Goal: Task Accomplishment & Management: Manage account settings

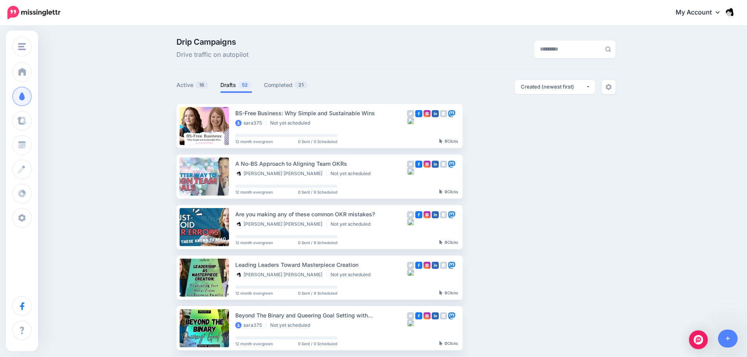
click at [113, 176] on div "Drip Campaigns Drive traffic on autopilot Active 16 52 21" at bounding box center [373, 359] width 747 height 667
click at [551, 52] on input "text" at bounding box center [567, 49] width 67 height 18
click at [188, 88] on link "Active 16" at bounding box center [192, 84] width 32 height 9
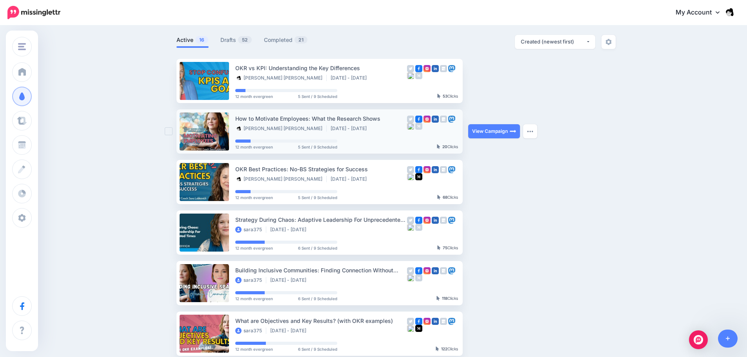
scroll to position [39, 0]
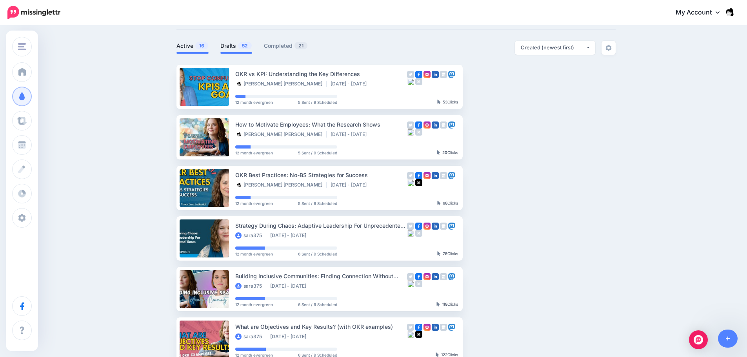
click at [230, 45] on link "Drafts 52" at bounding box center [236, 45] width 32 height 9
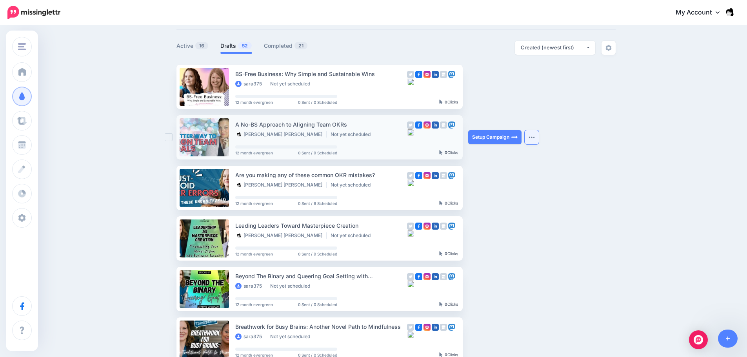
click at [535, 138] on img "button" at bounding box center [531, 137] width 6 height 2
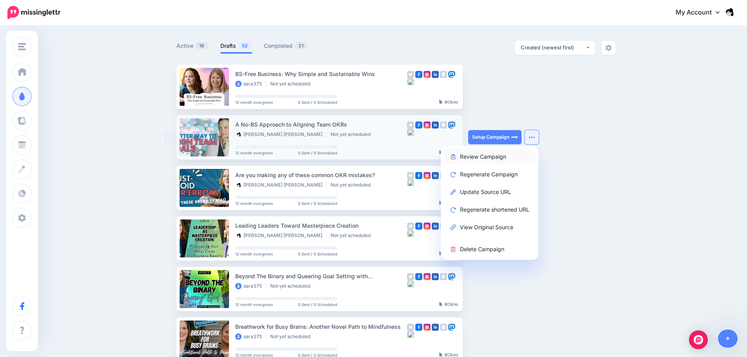
click at [515, 160] on link "Review Campaign" at bounding box center [489, 156] width 91 height 15
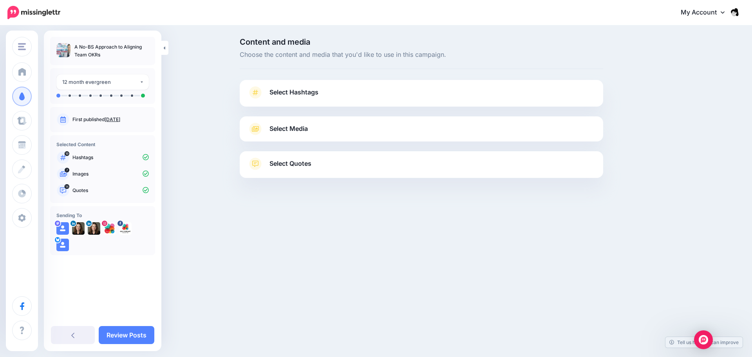
drag, startPoint x: 126, startPoint y: 59, endPoint x: 76, endPoint y: 47, distance: 51.6
click at [76, 47] on div "A No-BS Approach to Aligning Team OKRs" at bounding box center [102, 51] width 105 height 28
copy p "A No-BS Approach to Aligning Team OKRs"
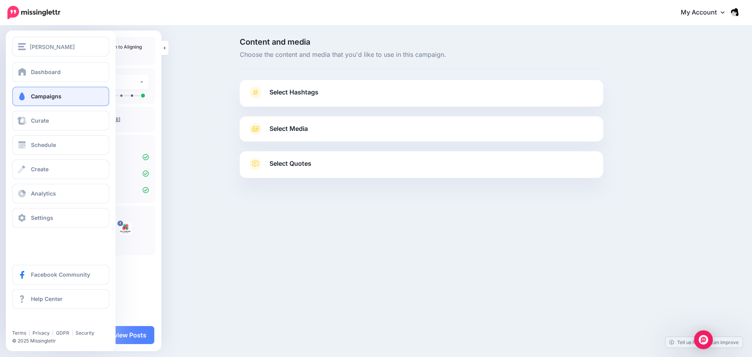
click at [40, 97] on span "Campaigns" at bounding box center [46, 96] width 31 height 7
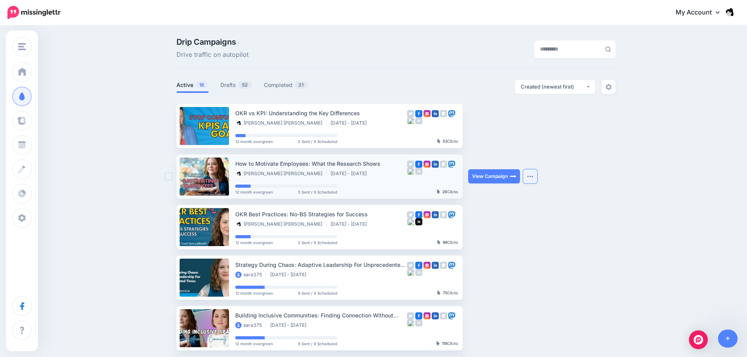
click at [530, 176] on img "button" at bounding box center [530, 176] width 6 height 2
click at [537, 127] on button "button" at bounding box center [530, 126] width 14 height 14
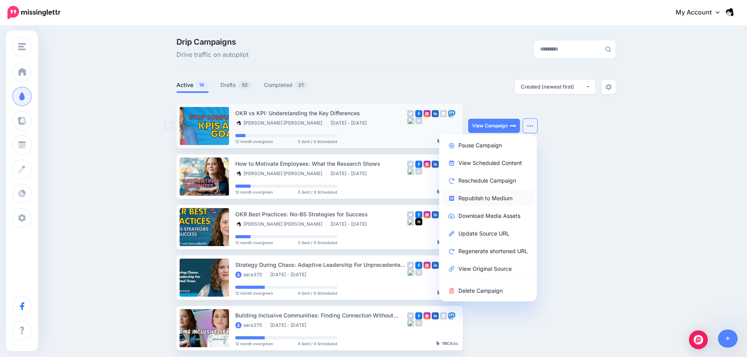
click at [504, 199] on link "Republish to Medium" at bounding box center [487, 197] width 91 height 15
click at [503, 125] on link "View Campaign" at bounding box center [494, 126] width 52 height 14
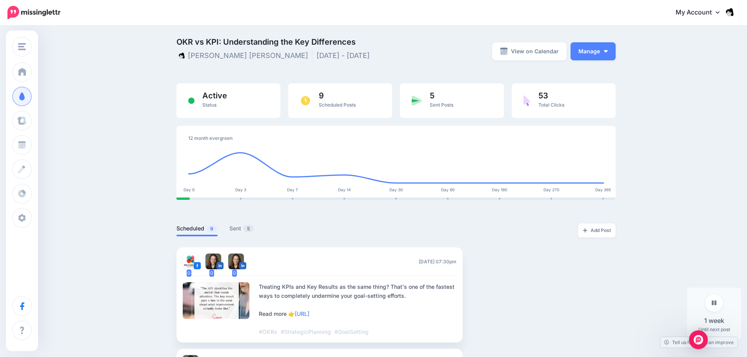
click at [309, 316] on link "https://lttr.ai/AjlKQ" at bounding box center [302, 313] width 15 height 7
click at [607, 52] on img "button" at bounding box center [606, 51] width 4 height 2
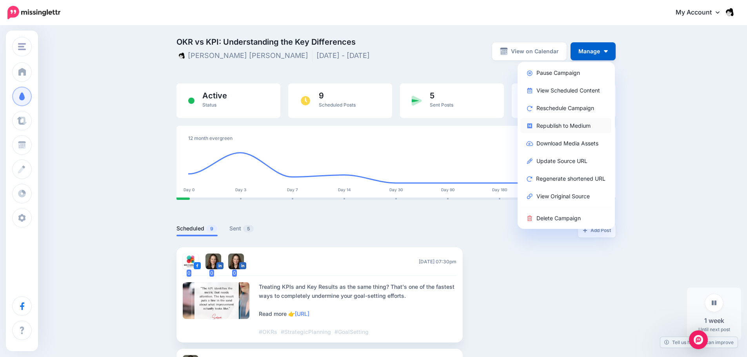
click at [573, 126] on link "Republish to Medium" at bounding box center [565, 125] width 91 height 15
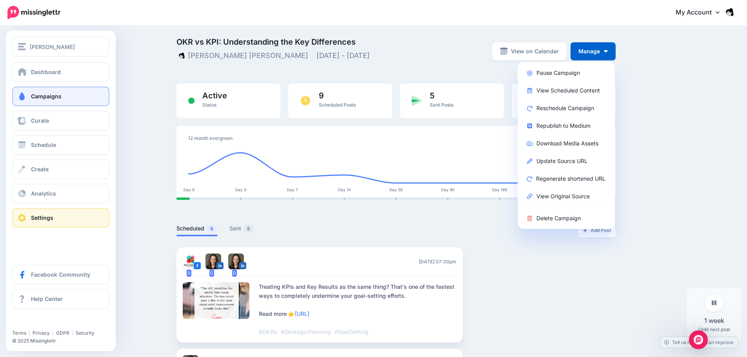
click at [71, 216] on link "Settings" at bounding box center [60, 218] width 97 height 20
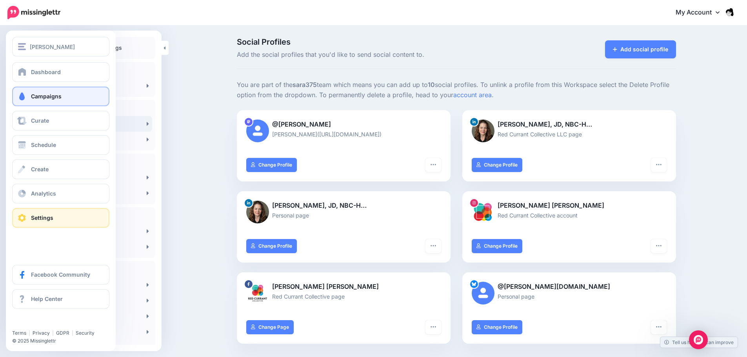
click at [55, 99] on span "Campaigns" at bounding box center [46, 96] width 31 height 7
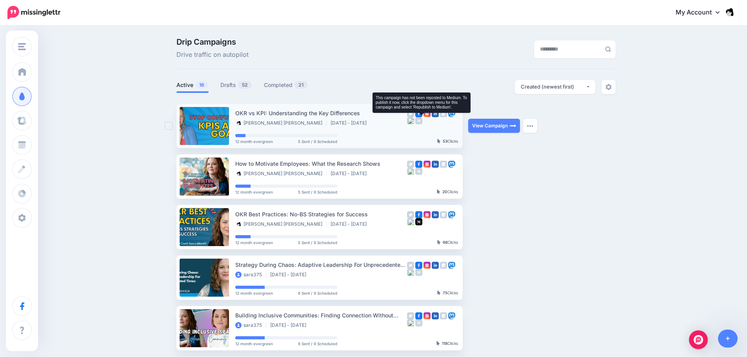
click at [421, 123] on img at bounding box center [418, 120] width 7 height 7
click at [530, 125] on img "button" at bounding box center [530, 126] width 6 height 2
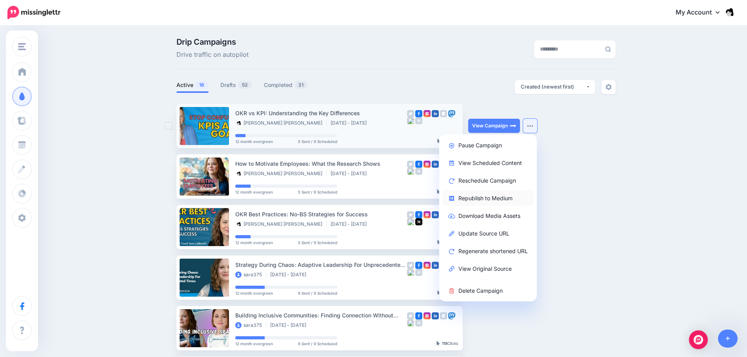
click at [498, 198] on link "Republish to Medium" at bounding box center [487, 197] width 91 height 15
click at [502, 200] on link "Republish to Medium" at bounding box center [487, 197] width 91 height 15
click at [498, 203] on link "Republish to Medium" at bounding box center [487, 197] width 91 height 15
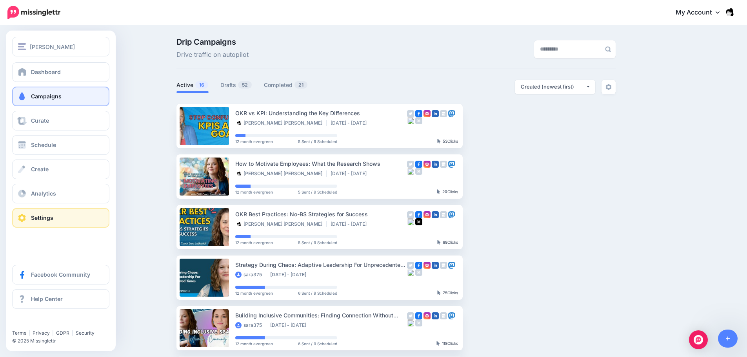
click at [41, 213] on link "Settings" at bounding box center [60, 218] width 97 height 20
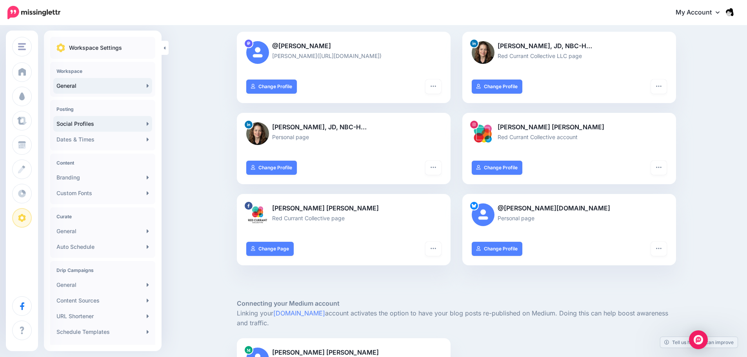
click at [141, 85] on link "General" at bounding box center [102, 86] width 99 height 16
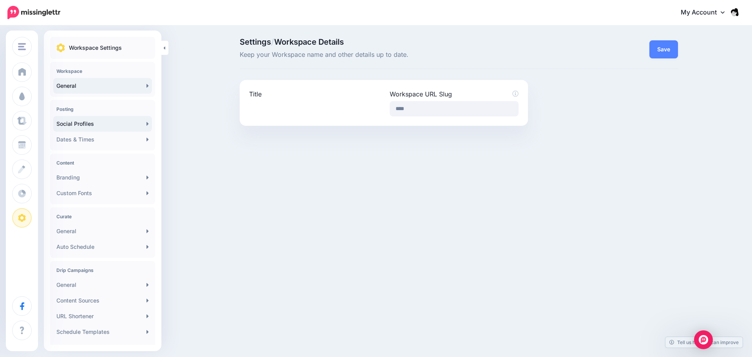
click at [119, 126] on link "Social Profiles" at bounding box center [102, 124] width 99 height 16
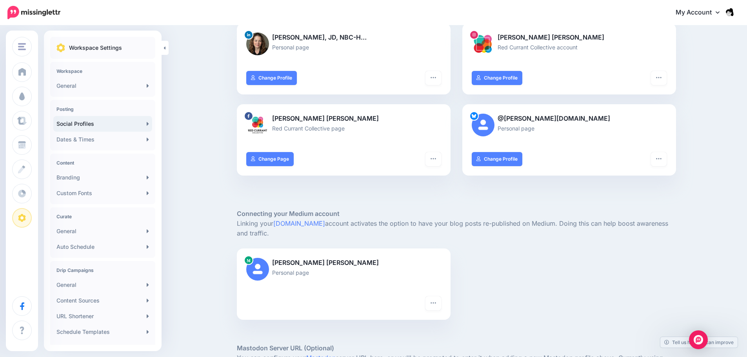
scroll to position [196, 0]
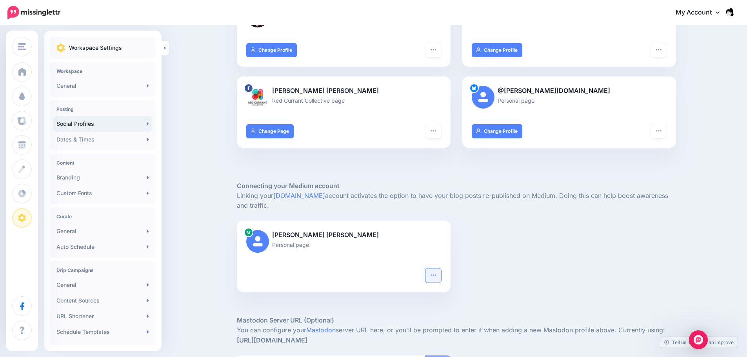
click at [430, 274] on button "button" at bounding box center [433, 275] width 16 height 14
click at [410, 294] on link "Reconnect" at bounding box center [408, 294] width 57 height 15
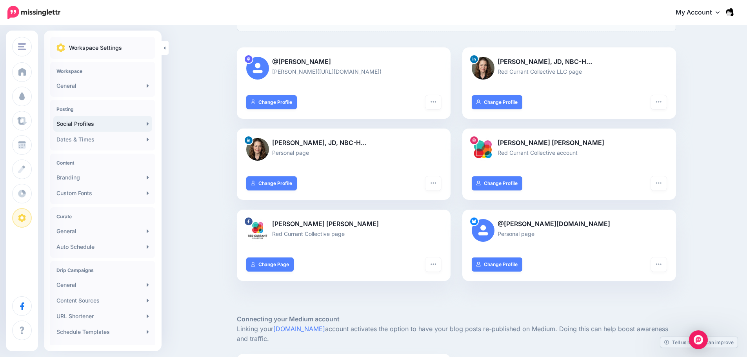
scroll to position [274, 0]
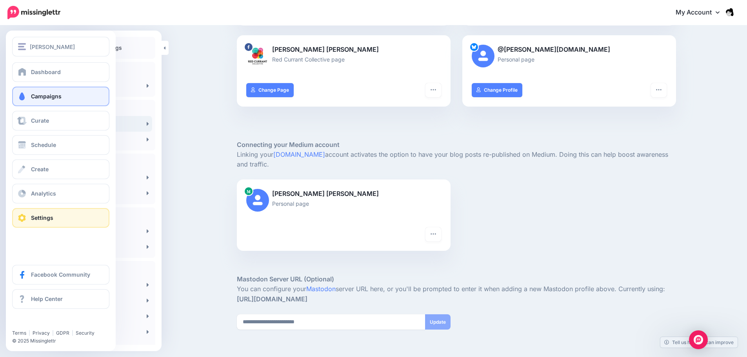
click at [32, 92] on link "Campaigns" at bounding box center [60, 97] width 97 height 20
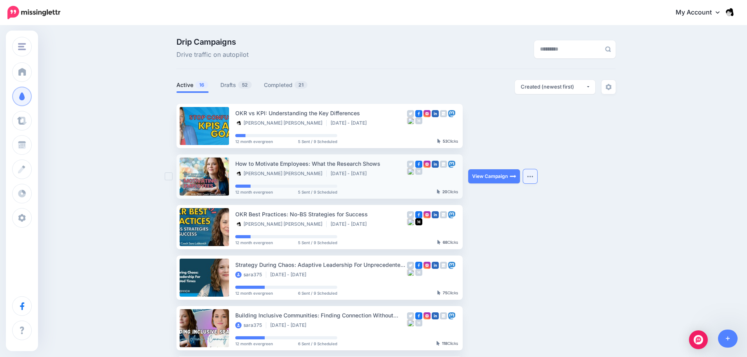
click at [532, 178] on button "button" at bounding box center [530, 176] width 14 height 14
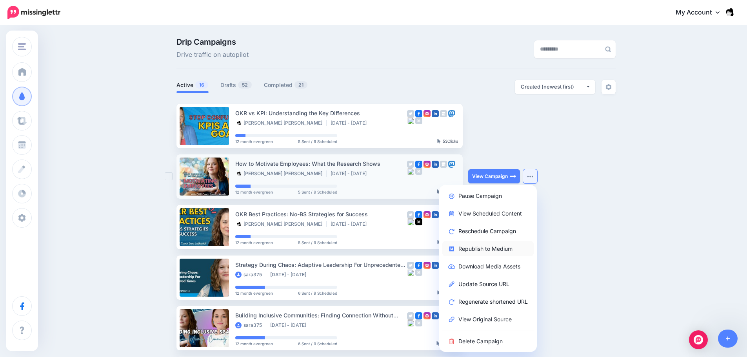
click at [502, 250] on link "Republish to Medium" at bounding box center [487, 248] width 91 height 15
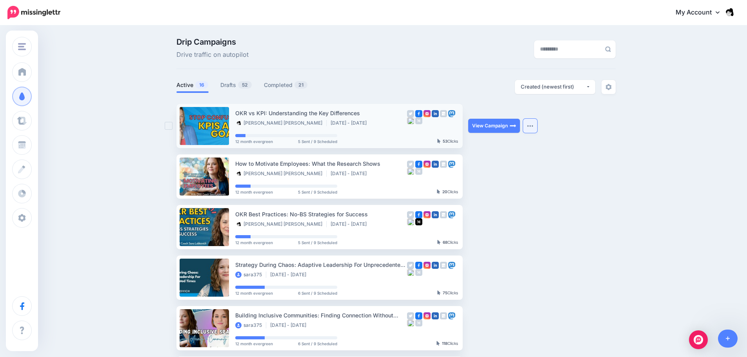
click at [530, 127] on img "button" at bounding box center [530, 126] width 6 height 2
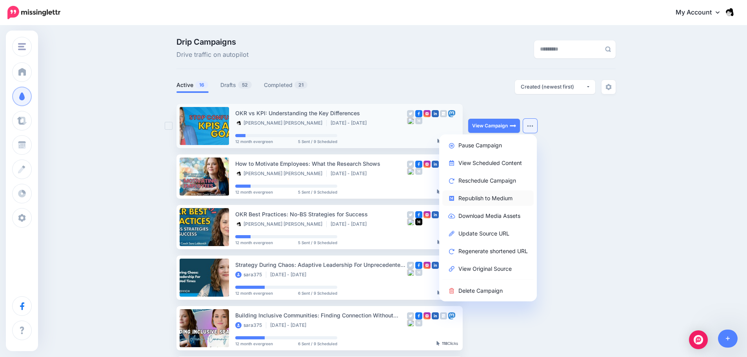
click at [511, 195] on link "Republish to Medium" at bounding box center [487, 197] width 91 height 15
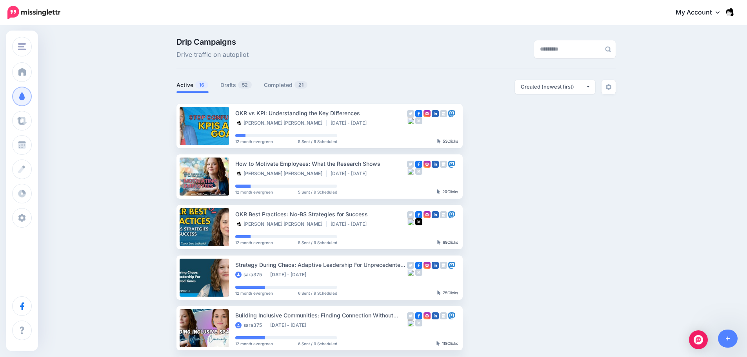
click at [232, 51] on span "Drive traffic on autopilot" at bounding box center [212, 55] width 72 height 10
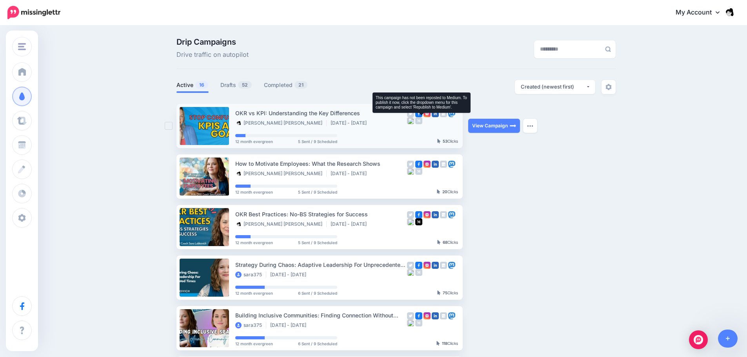
click at [421, 121] on img at bounding box center [418, 120] width 7 height 7
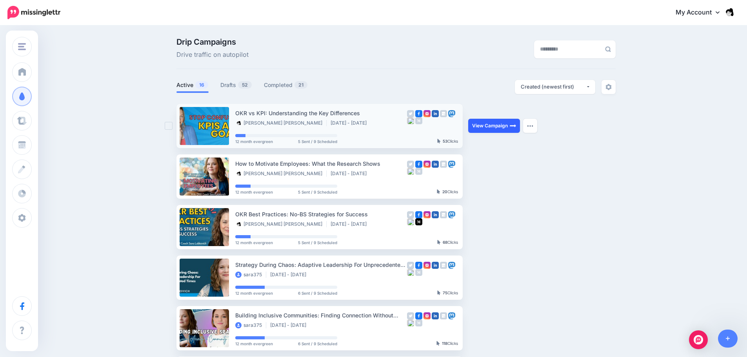
click at [498, 130] on link "View Campaign" at bounding box center [494, 126] width 52 height 14
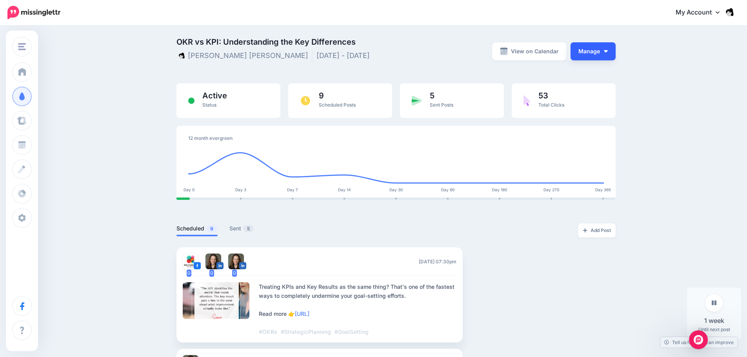
click at [612, 53] on button "Manage" at bounding box center [592, 51] width 45 height 18
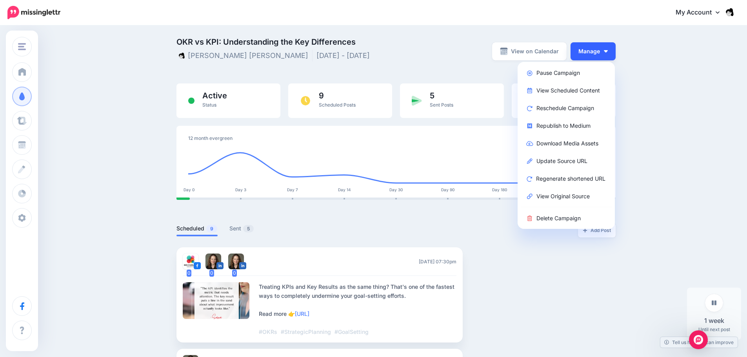
click at [607, 51] on img "button" at bounding box center [606, 51] width 4 height 2
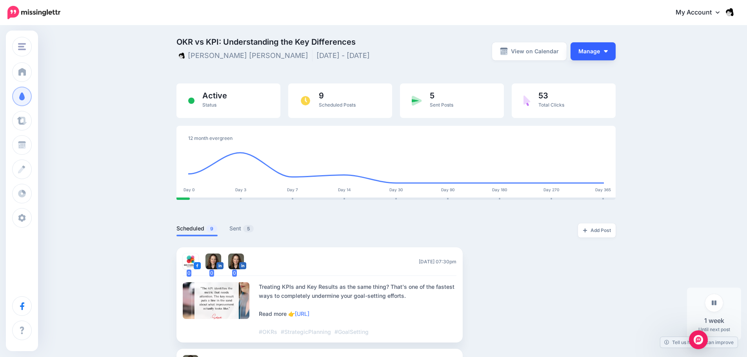
click at [607, 51] on img "button" at bounding box center [606, 51] width 4 height 2
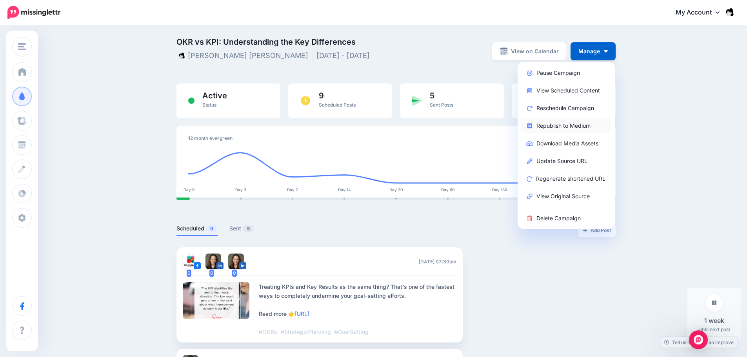
click at [538, 124] on link "Republish to Medium" at bounding box center [565, 125] width 91 height 15
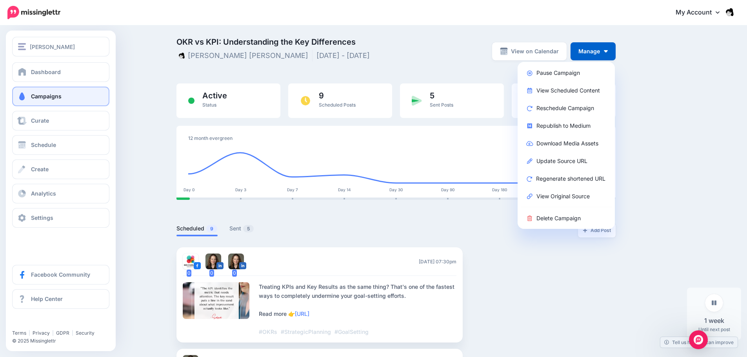
click at [25, 93] on span at bounding box center [22, 96] width 10 height 8
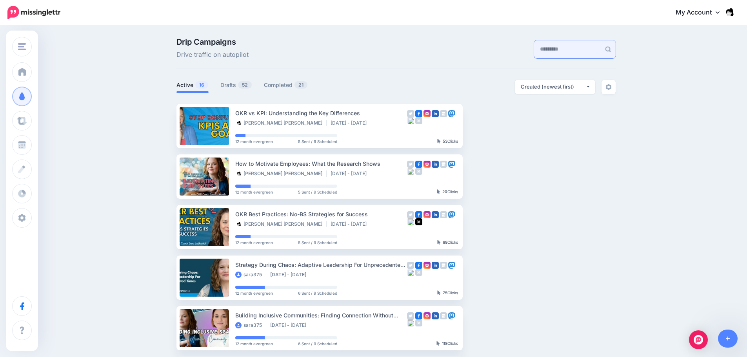
click at [550, 47] on input "text" at bounding box center [567, 49] width 67 height 18
click at [222, 86] on ul "Active 16 Drafts 52 Completed 21" at bounding box center [285, 86] width 219 height 13
click at [240, 87] on link "Drafts 52" at bounding box center [236, 84] width 32 height 9
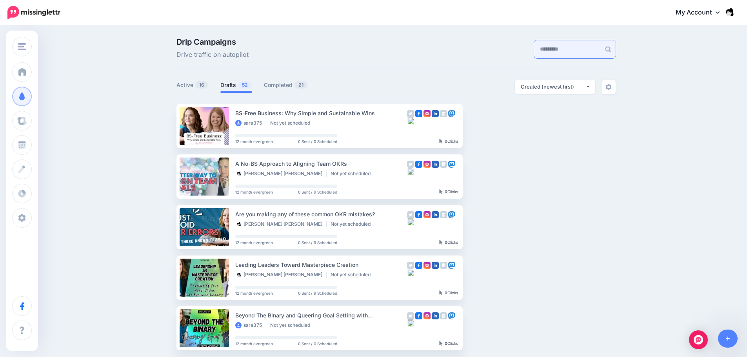
click at [544, 50] on input "text" at bounding box center [567, 49] width 67 height 18
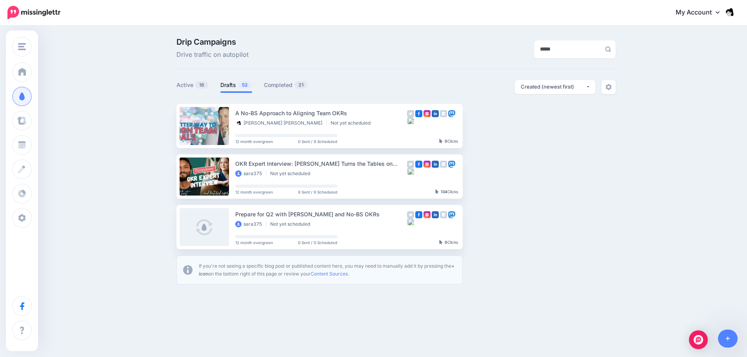
type input "*****"
click at [218, 129] on link at bounding box center [203, 126] width 49 height 38
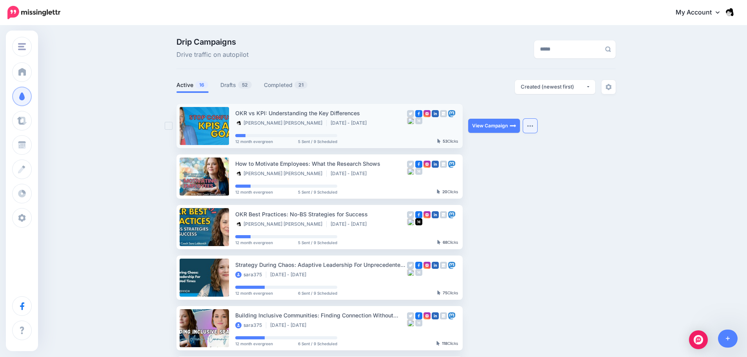
click at [526, 129] on button "button" at bounding box center [530, 126] width 14 height 14
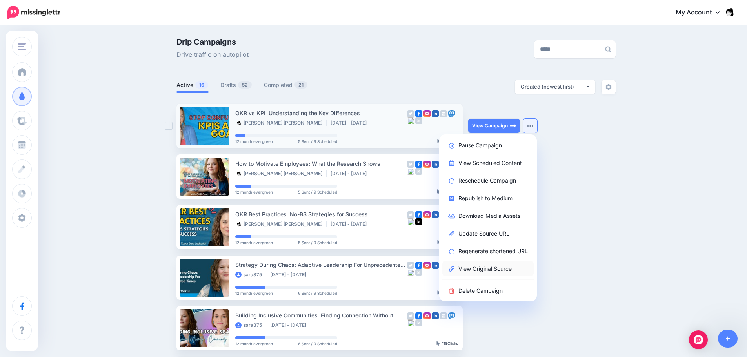
click at [502, 268] on link "View Original Source" at bounding box center [487, 268] width 91 height 15
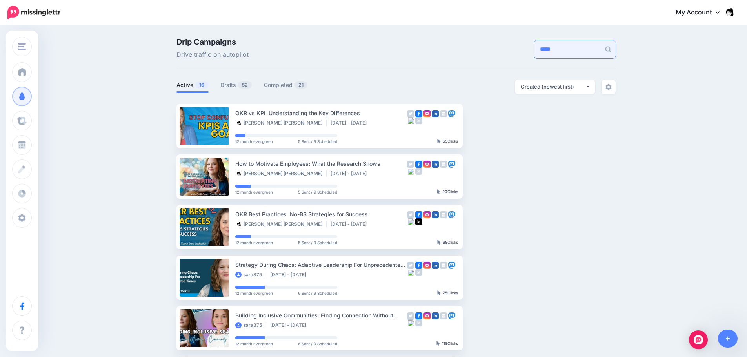
click at [569, 53] on input "*****" at bounding box center [567, 49] width 67 height 18
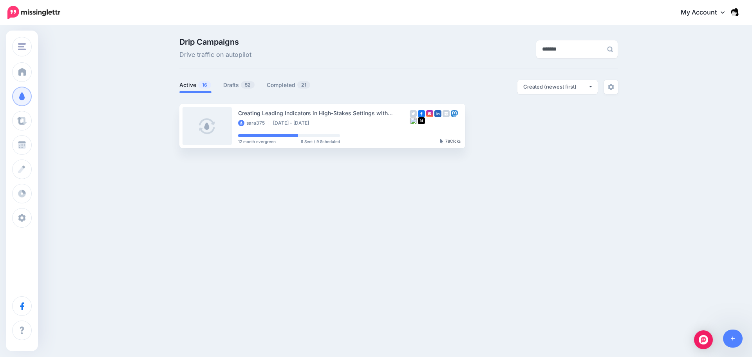
type input "*******"
click at [247, 78] on div "Drip Campaigns Drive traffic on autopilot ******* Active 16 52 21" at bounding box center [399, 93] width 451 height 110
click at [245, 81] on link "Drafts 52" at bounding box center [239, 84] width 32 height 9
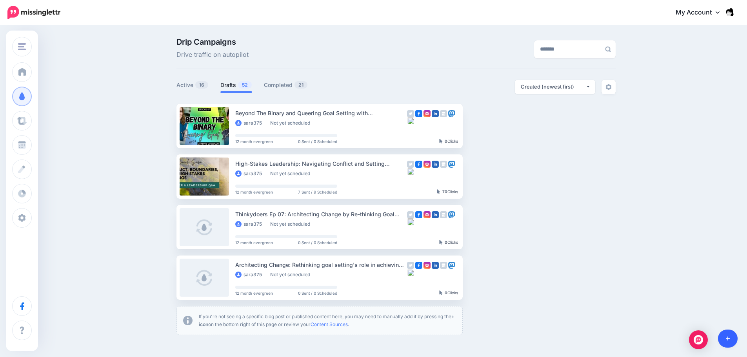
click at [727, 339] on icon at bounding box center [727, 338] width 4 height 5
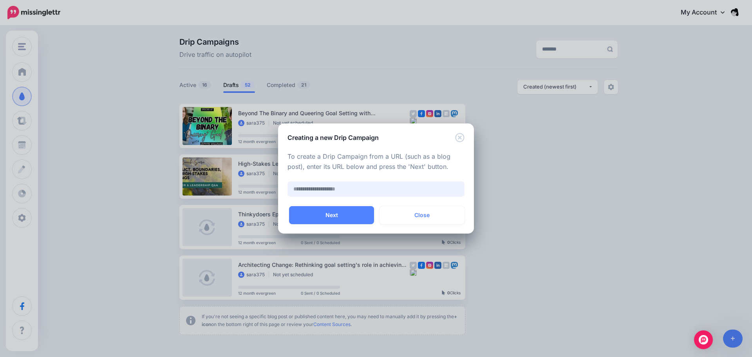
paste input "**********"
type input "**********"
click at [361, 213] on button "Next" at bounding box center [331, 215] width 85 height 18
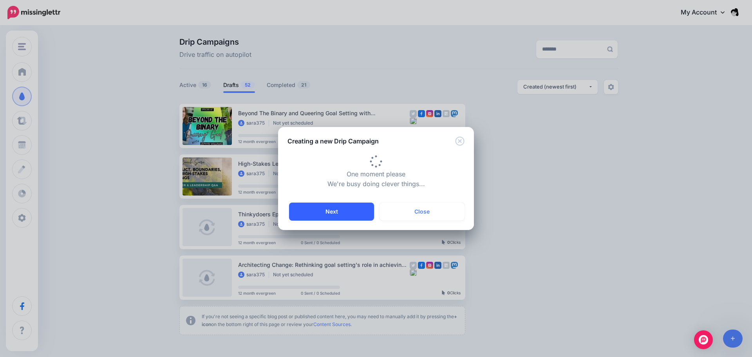
type input "**********"
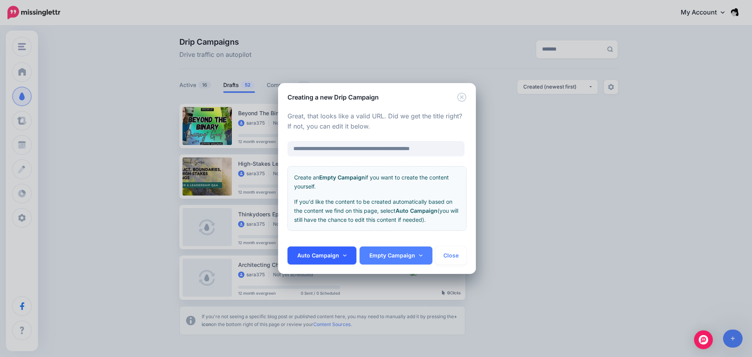
click at [349, 254] on link "Auto Campaign" at bounding box center [322, 256] width 69 height 18
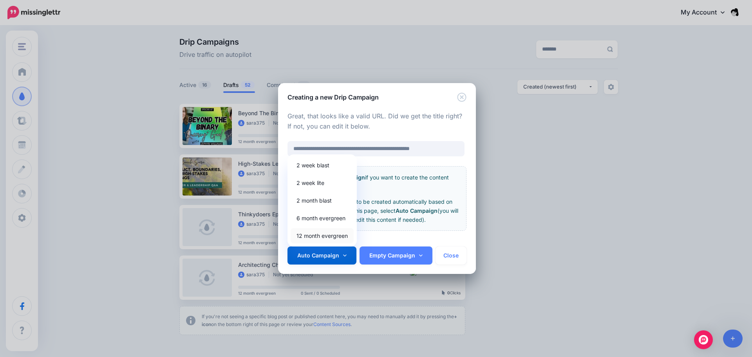
click at [347, 237] on link "12 month evergreen" at bounding box center [322, 235] width 63 height 15
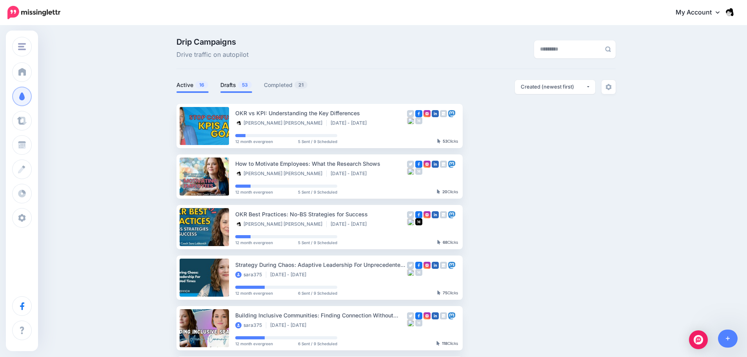
click at [230, 87] on link "Drafts 53" at bounding box center [236, 84] width 32 height 9
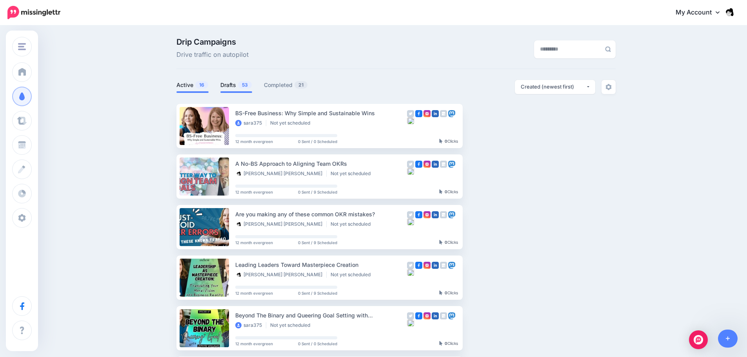
click at [200, 84] on span "16" at bounding box center [201, 84] width 13 height 7
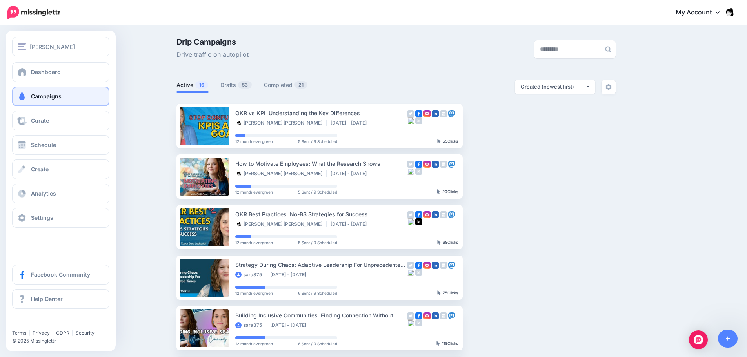
click at [30, 95] on link "Campaigns" at bounding box center [60, 97] width 97 height 20
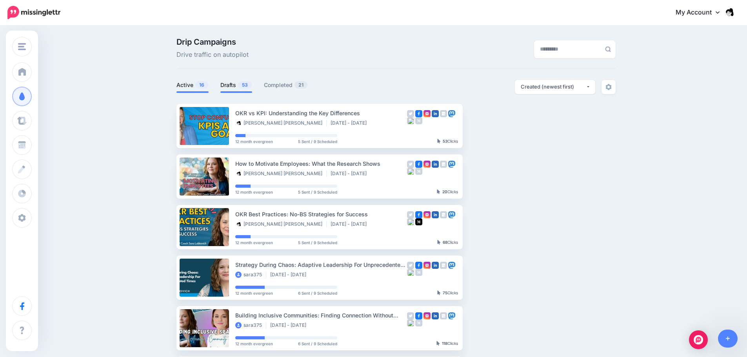
click at [250, 92] on span at bounding box center [236, 92] width 32 height 2
click at [227, 90] on li "Drafts 53" at bounding box center [236, 86] width 32 height 13
click at [238, 84] on link "Drafts 53" at bounding box center [236, 84] width 32 height 9
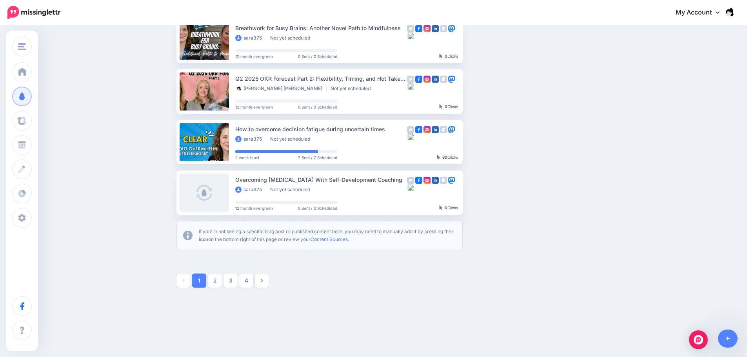
scroll to position [398, 0]
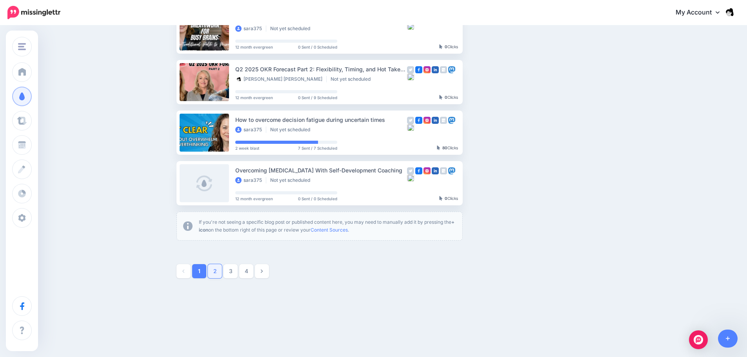
click at [221, 267] on link "2" at bounding box center [215, 271] width 14 height 14
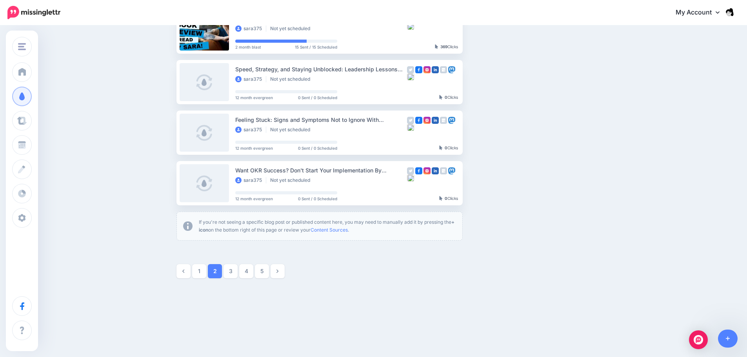
click at [211, 266] on span "2" at bounding box center [215, 271] width 14 height 14
click at [202, 274] on link "1" at bounding box center [199, 271] width 14 height 14
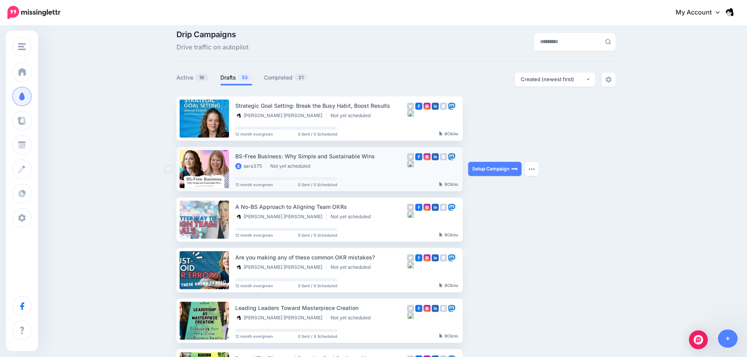
scroll to position [0, 0]
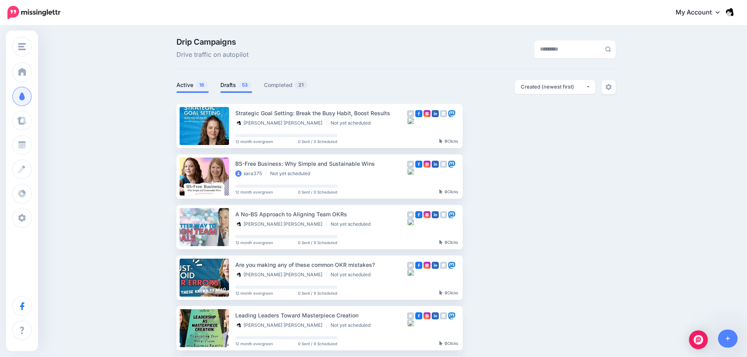
click at [208, 84] on span "16" at bounding box center [201, 84] width 13 height 7
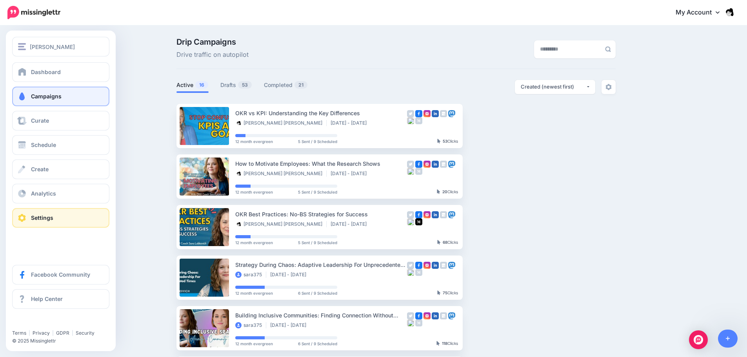
click at [36, 215] on span "Settings" at bounding box center [42, 217] width 22 height 7
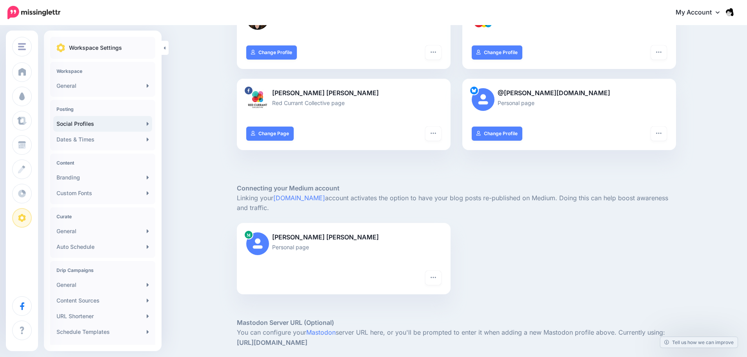
scroll to position [196, 0]
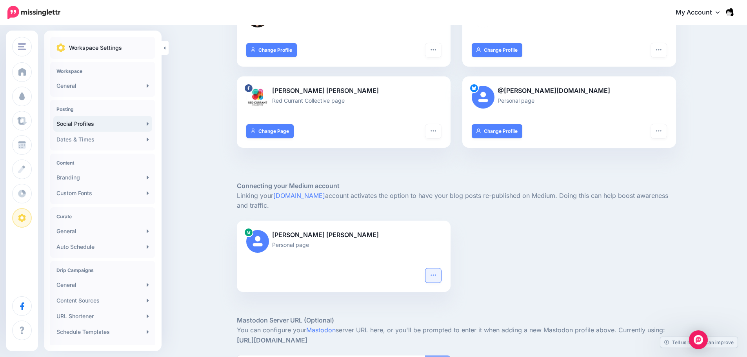
click at [436, 280] on button "button" at bounding box center [433, 275] width 16 height 14
click at [408, 317] on link "Pause sending" at bounding box center [408, 316] width 57 height 15
click at [422, 295] on link "Reconnect" at bounding box center [408, 294] width 57 height 15
click at [440, 272] on button "button" at bounding box center [433, 275] width 16 height 14
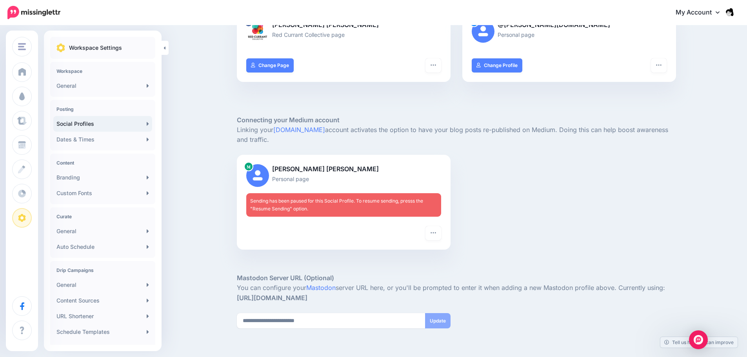
scroll to position [341, 0]
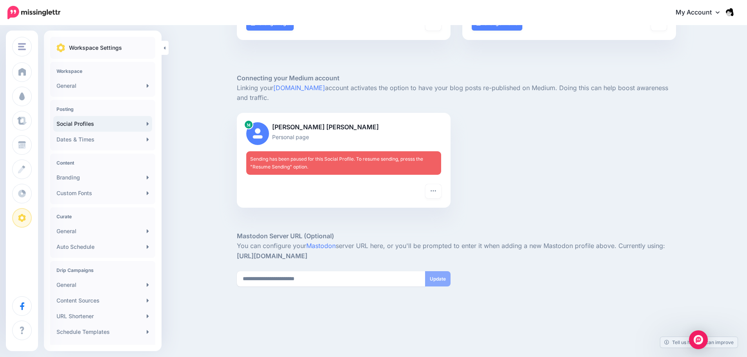
click at [573, 198] on div "Sara Lingafelter Lobkovich Personal page Sending has been paused for this Socia…" at bounding box center [456, 160] width 451 height 95
click at [434, 190] on icon "button" at bounding box center [432, 190] width 5 height 1
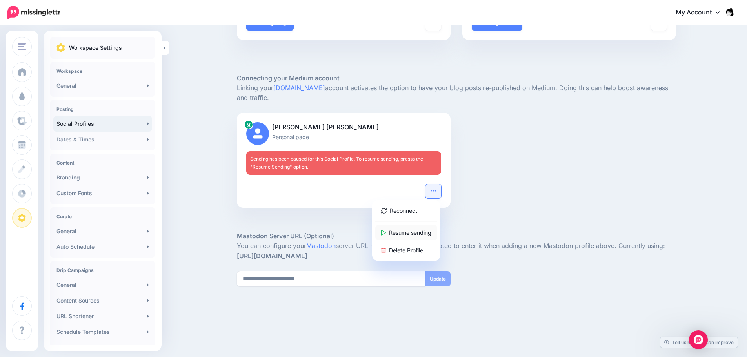
click at [420, 233] on link "Resume sending" at bounding box center [406, 232] width 62 height 15
click at [423, 237] on link "Resume sending" at bounding box center [406, 232] width 62 height 15
click at [388, 228] on link "Done!" at bounding box center [403, 232] width 56 height 15
click at [488, 224] on div at bounding box center [456, 220] width 439 height 24
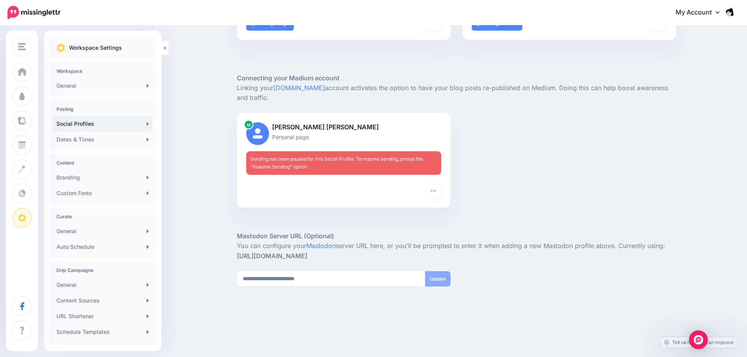
click at [448, 192] on div "Reconnect Done! Delete Profile" at bounding box center [344, 196] width 214 height 24
click at [433, 189] on icon "button" at bounding box center [433, 191] width 6 height 6
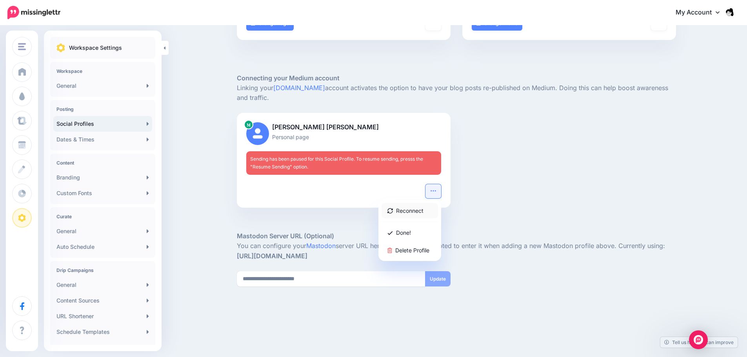
click at [421, 210] on link "Reconnect" at bounding box center [409, 210] width 56 height 15
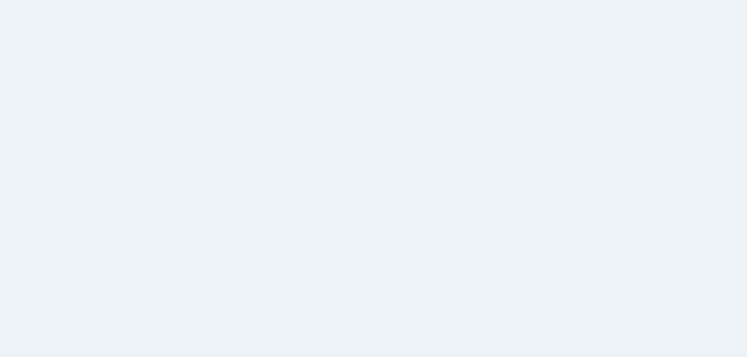
click at [526, 218] on div "Turn hashtags off “Add URL to Comment” Off Reconnect Pause sending Delete Profi…" at bounding box center [569, 207] width 214 height 24
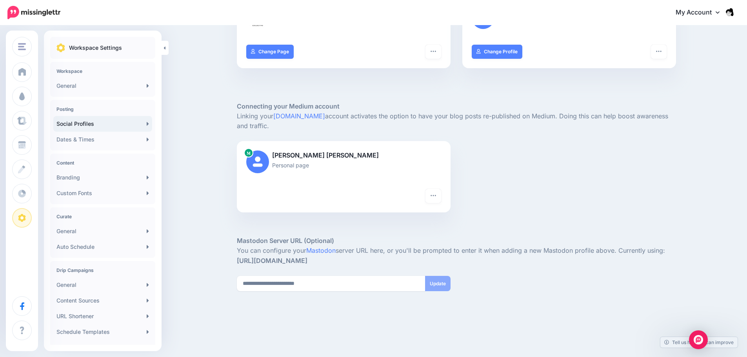
scroll to position [317, 0]
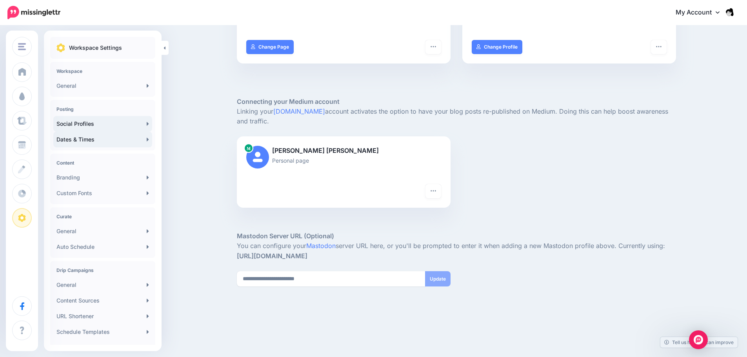
click at [146, 141] on link "Dates & Times" at bounding box center [102, 140] width 99 height 16
click at [140, 139] on link "Dates & Times" at bounding box center [102, 140] width 99 height 16
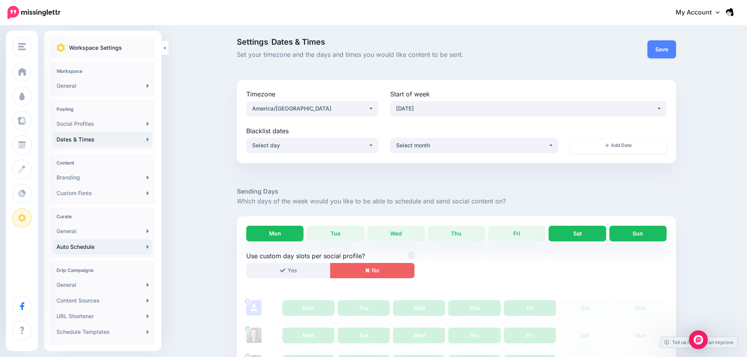
click at [131, 245] on link "Auto Schedule" at bounding box center [102, 247] width 99 height 16
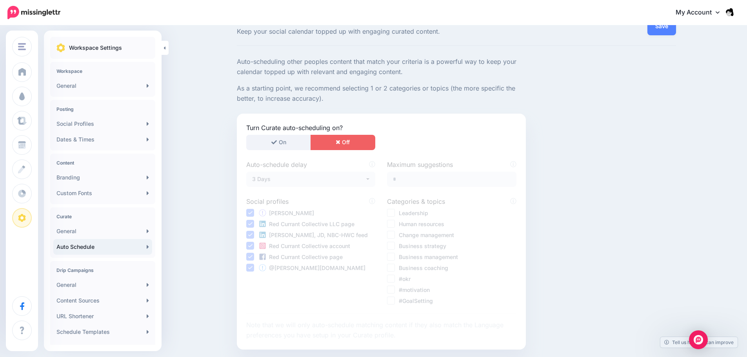
scroll to position [86, 0]
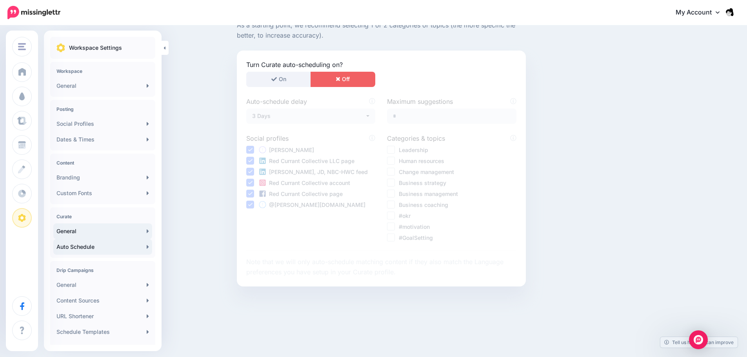
click at [135, 235] on link "General" at bounding box center [102, 231] width 99 height 16
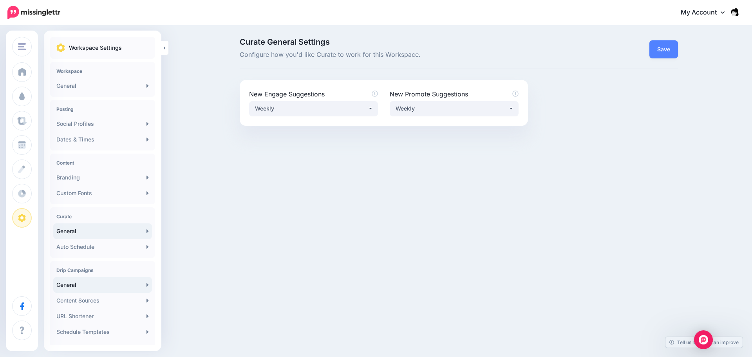
click at [128, 286] on link "General" at bounding box center [102, 285] width 99 height 16
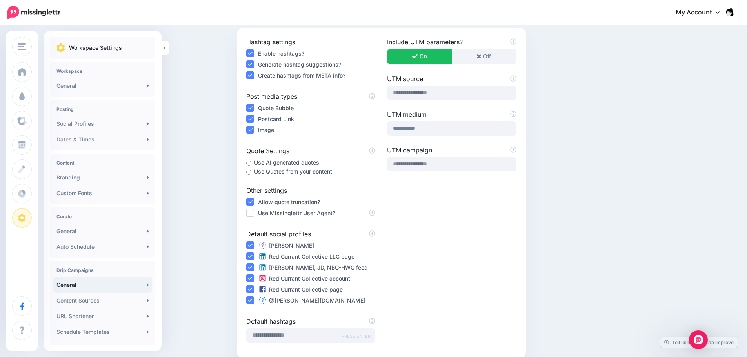
scroll to position [76, 0]
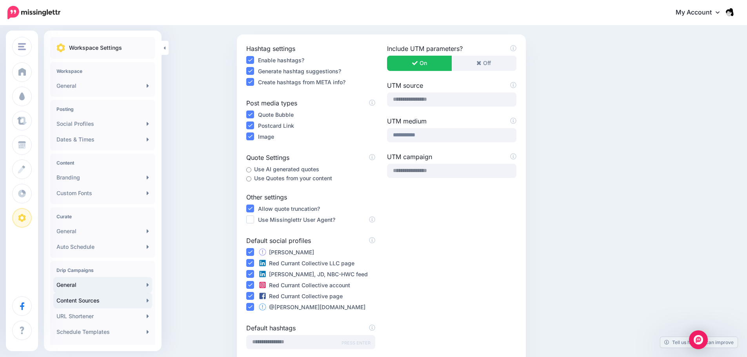
click at [118, 301] on link "Content Sources" at bounding box center [102, 301] width 99 height 16
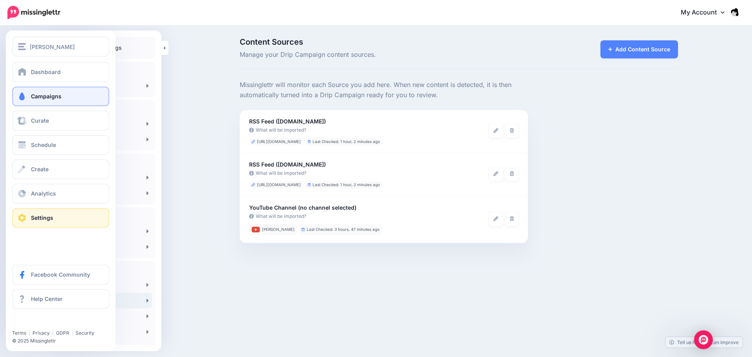
click at [49, 98] on span "Campaigns" at bounding box center [46, 96] width 31 height 7
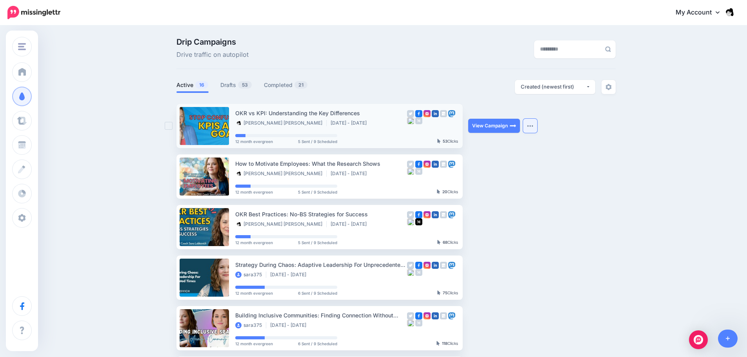
click at [529, 123] on button "button" at bounding box center [530, 126] width 14 height 14
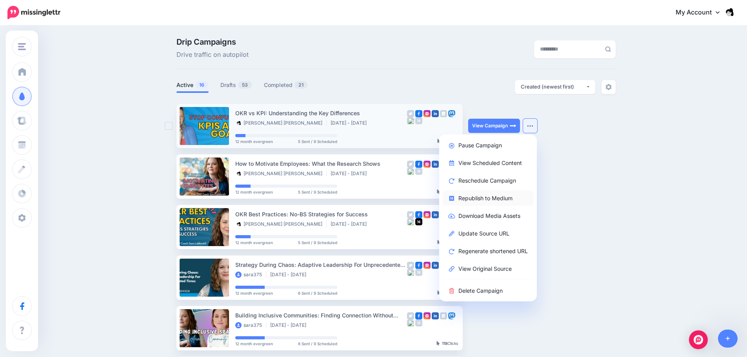
click at [499, 200] on link "Republish to Medium" at bounding box center [487, 197] width 91 height 15
click at [455, 145] on icon at bounding box center [451, 145] width 7 height 5
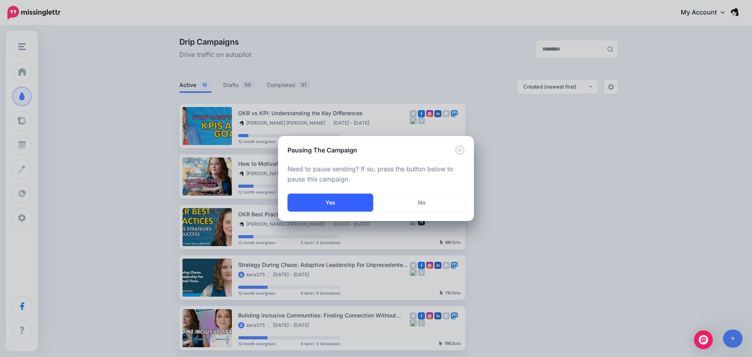
click at [345, 200] on button "Yes" at bounding box center [331, 203] width 86 height 18
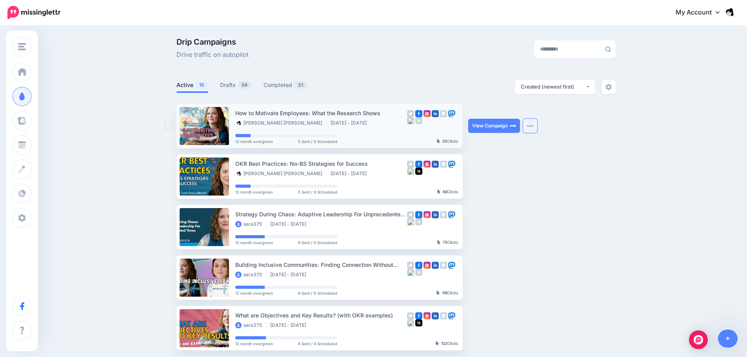
click at [533, 130] on button "button" at bounding box center [530, 126] width 14 height 14
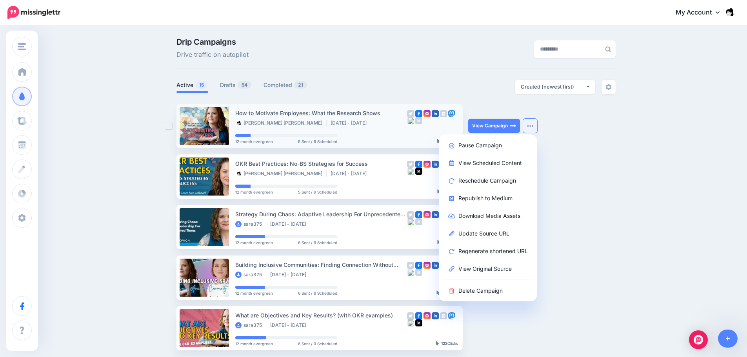
click at [533, 130] on button "button" at bounding box center [530, 126] width 14 height 14
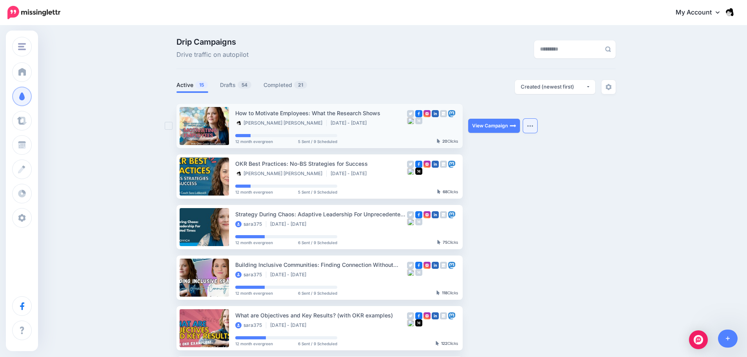
click at [532, 123] on button "button" at bounding box center [530, 126] width 14 height 14
click at [644, 147] on div "Drip Campaigns Drive traffic on autopilot Active 15 54 21" at bounding box center [373, 342] width 747 height 632
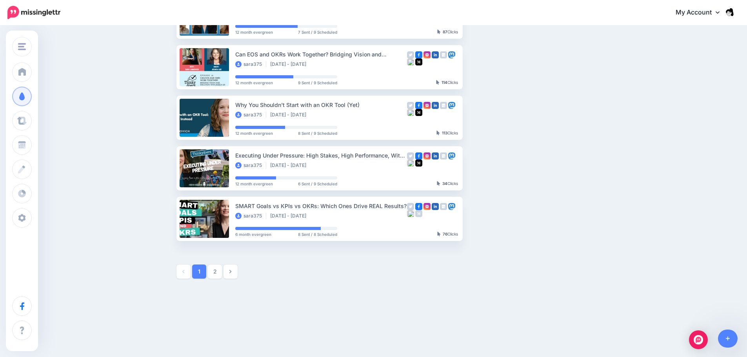
scroll to position [363, 0]
click at [219, 274] on link "2" at bounding box center [215, 271] width 14 height 14
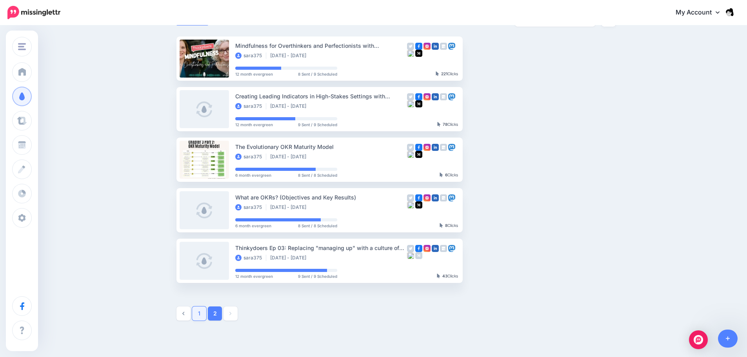
click at [198, 314] on link "1" at bounding box center [199, 313] width 14 height 14
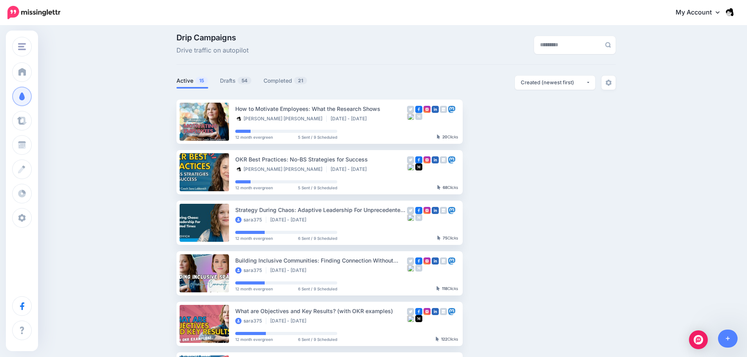
scroll to position [0, 0]
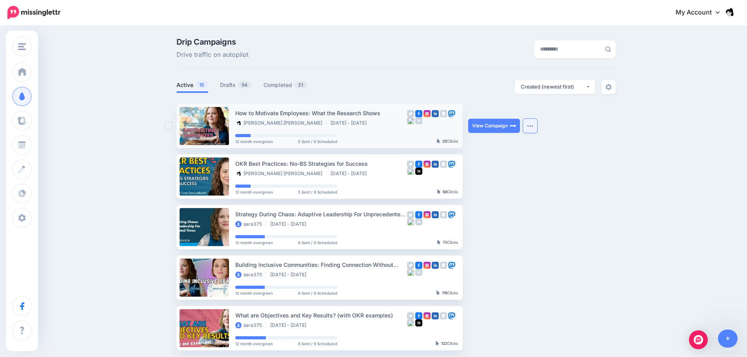
click at [533, 126] on img "button" at bounding box center [530, 126] width 6 height 2
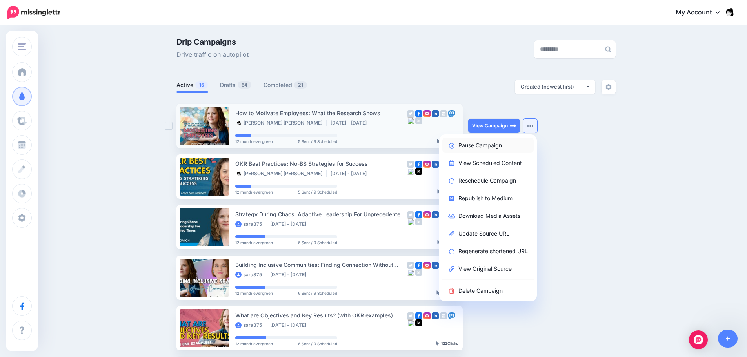
click at [518, 148] on link "Pause Campaign" at bounding box center [487, 145] width 91 height 15
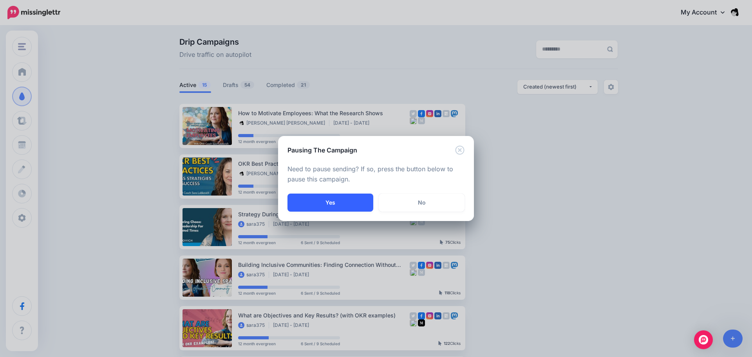
click at [361, 206] on button "Yes" at bounding box center [331, 203] width 86 height 18
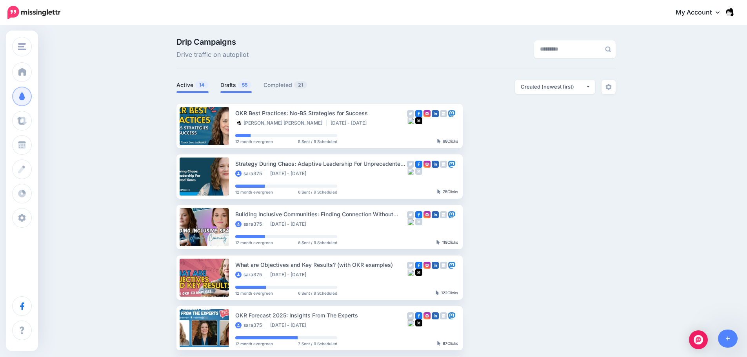
click at [230, 83] on link "Drafts 55" at bounding box center [235, 84] width 31 height 9
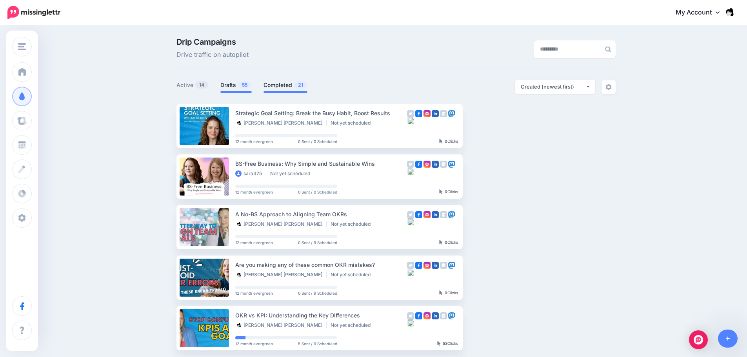
click at [290, 89] on link "Completed 21" at bounding box center [285, 84] width 44 height 9
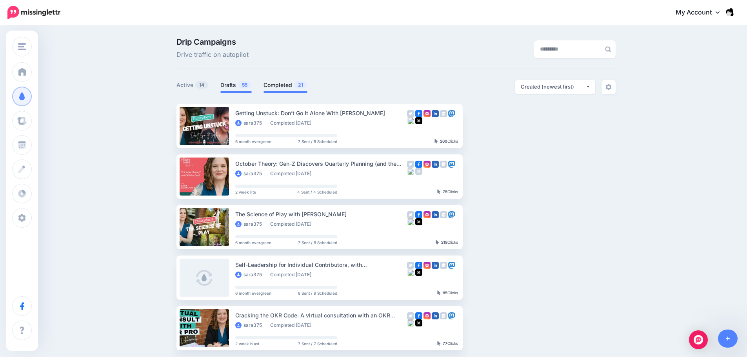
click at [246, 91] on li "Drafts 55" at bounding box center [235, 86] width 31 height 13
click at [246, 82] on span "55" at bounding box center [244, 84] width 13 height 7
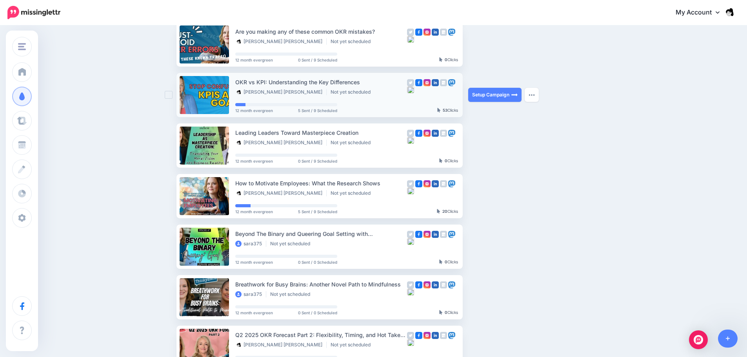
scroll to position [235, 0]
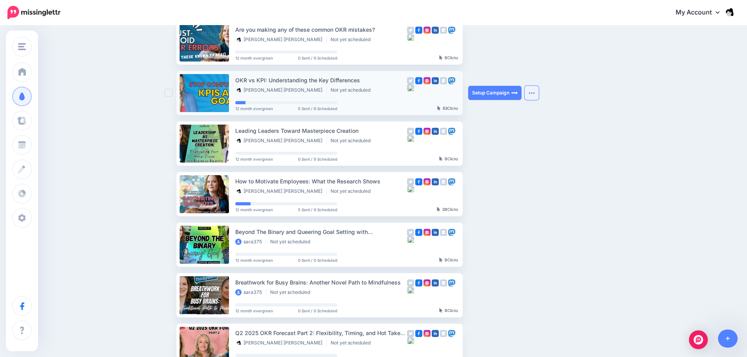
click at [534, 93] on img "button" at bounding box center [531, 93] width 6 height 2
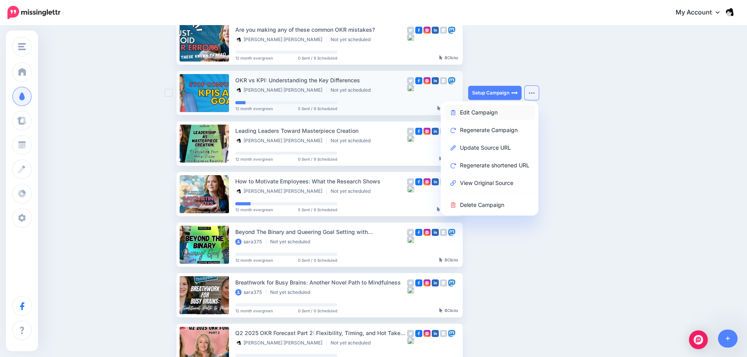
click at [497, 115] on link "Edit Campaign" at bounding box center [489, 112] width 91 height 15
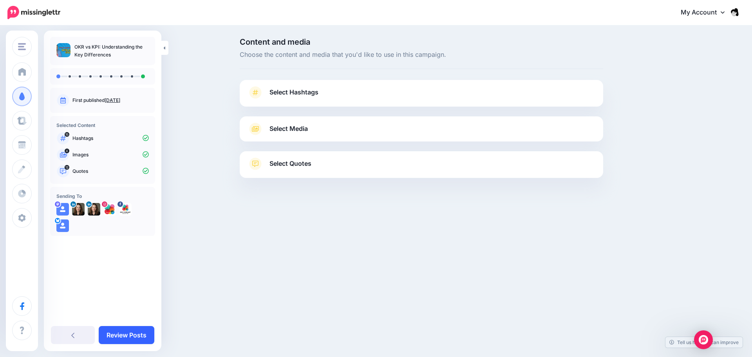
click at [146, 341] on link "Review Posts" at bounding box center [127, 335] width 56 height 18
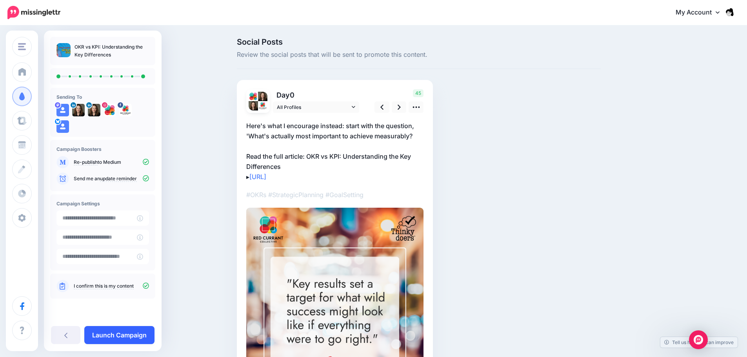
click at [135, 332] on link "Launch Campaign" at bounding box center [119, 335] width 70 height 18
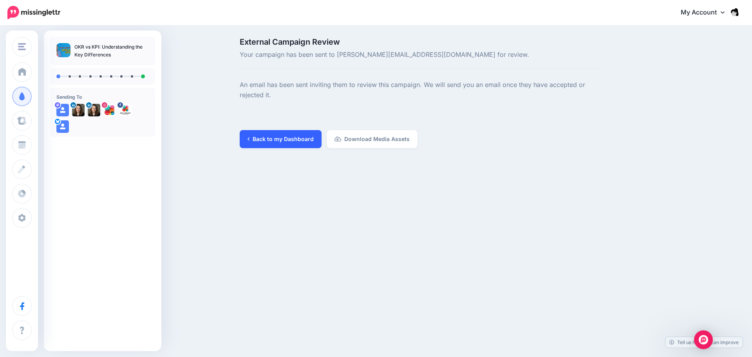
click at [285, 138] on link "Back to my Dashboard" at bounding box center [281, 139] width 82 height 18
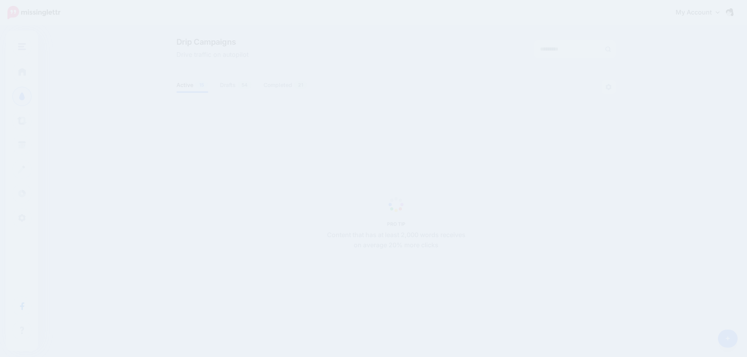
drag, startPoint x: 0, startPoint y: 0, endPoint x: 274, endPoint y: 138, distance: 306.9
click at [274, 138] on span "PRO TIP Content that has at least 2,000 words receives on average 20% more clic…" at bounding box center [395, 225] width 439 height 242
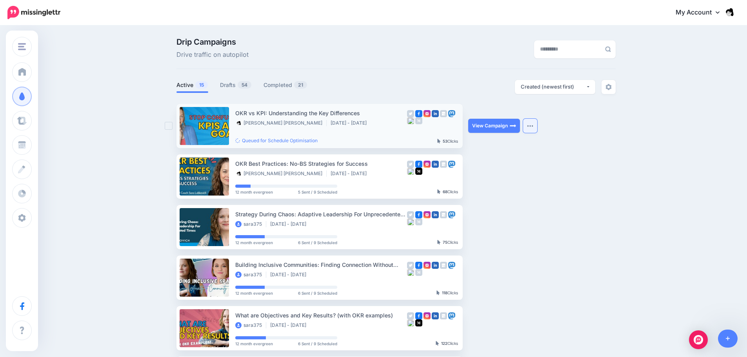
click at [534, 130] on button "button" at bounding box center [530, 126] width 14 height 14
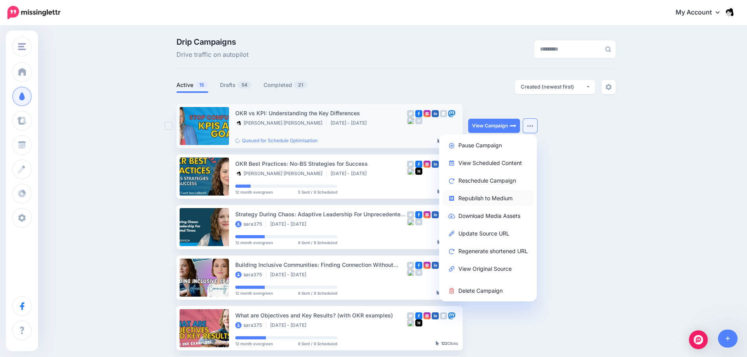
click at [493, 200] on link "Republish to Medium" at bounding box center [487, 197] width 91 height 15
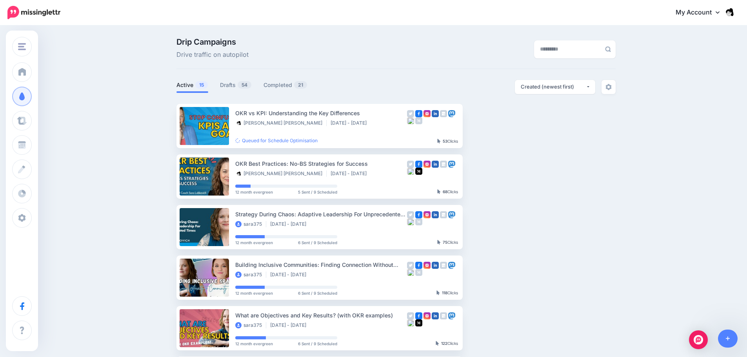
click at [621, 172] on div "Drip Campaigns Drive traffic on autopilot Active 15 54" at bounding box center [395, 339] width 451 height 603
click at [426, 53] on div "Drip Campaigns Drive traffic on autopilot" at bounding box center [320, 49] width 301 height 22
click at [531, 127] on img "button" at bounding box center [530, 126] width 6 height 2
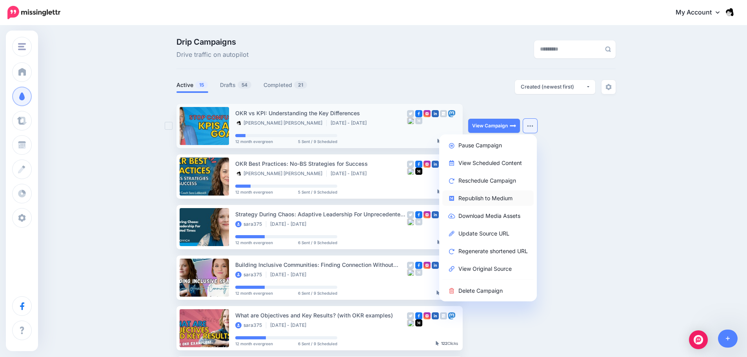
click at [499, 199] on link "Republish to Medium" at bounding box center [487, 197] width 91 height 15
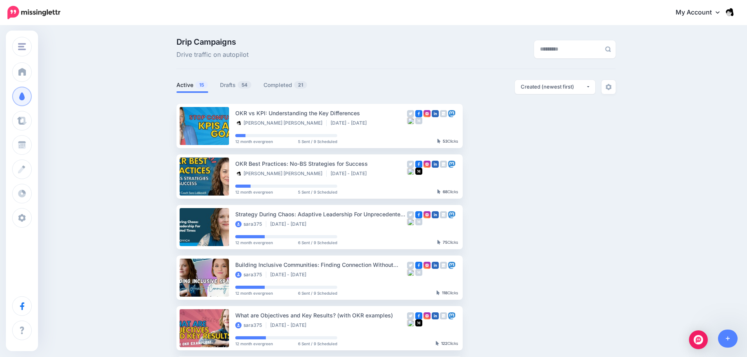
click at [390, 44] on div "Drip Campaigns Drive traffic on autopilot" at bounding box center [320, 49] width 301 height 22
click at [233, 87] on link "Drafts 54" at bounding box center [236, 84] width 32 height 9
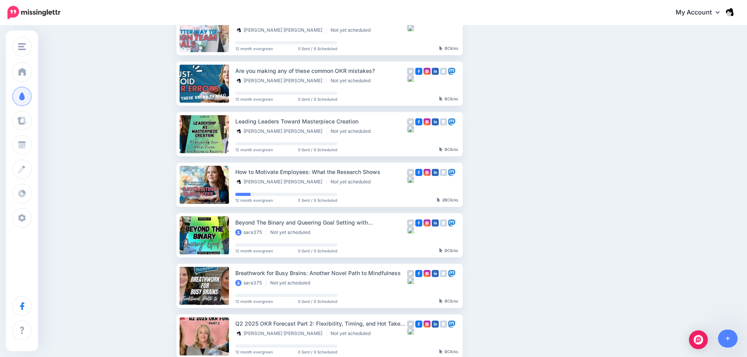
scroll to position [196, 0]
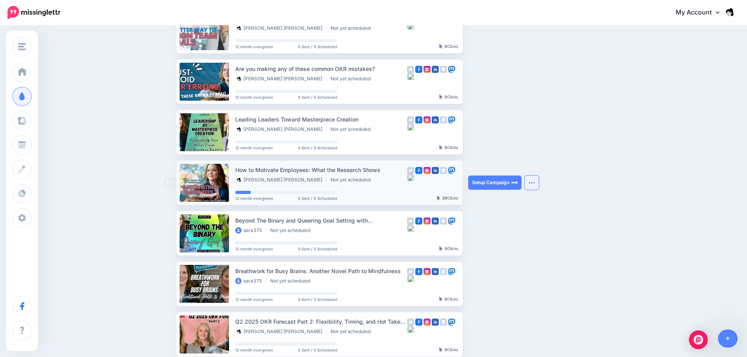
click at [538, 181] on button "button" at bounding box center [531, 183] width 14 height 14
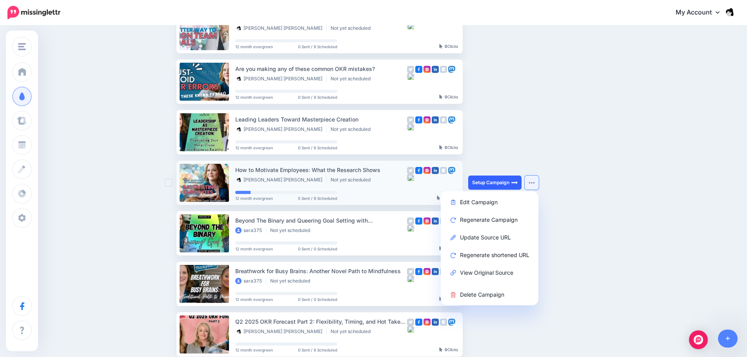
click at [505, 176] on link "Setup Campaign" at bounding box center [494, 183] width 53 height 14
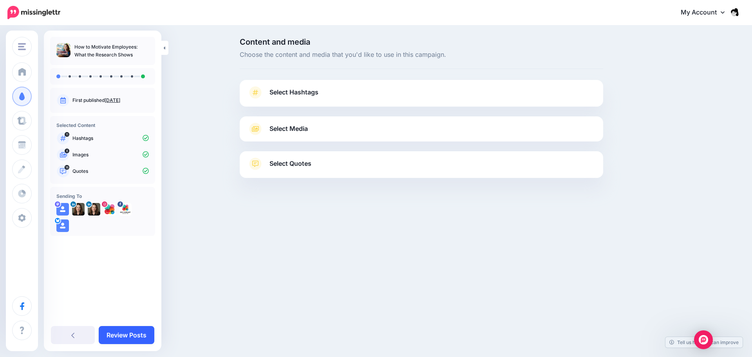
click at [147, 337] on link "Review Posts" at bounding box center [127, 335] width 56 height 18
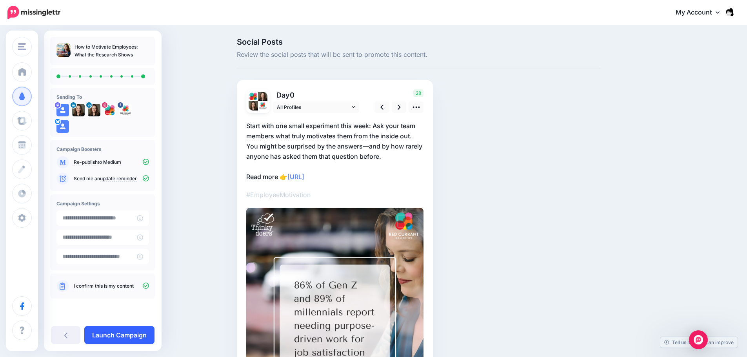
click at [124, 339] on link "Launch Campaign" at bounding box center [119, 335] width 70 height 18
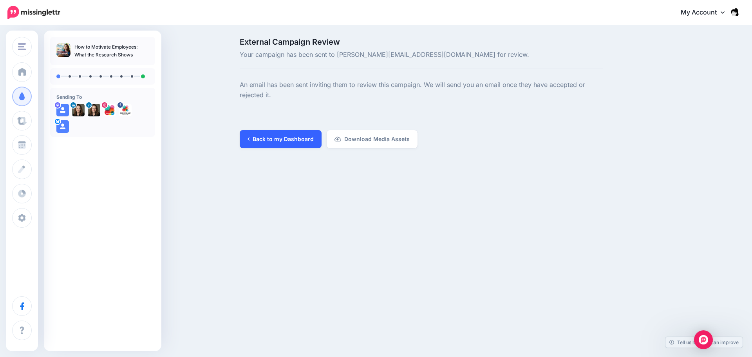
click at [297, 132] on link "Back to my Dashboard" at bounding box center [281, 139] width 82 height 18
click at [294, 138] on link "Back to my Dashboard" at bounding box center [281, 139] width 82 height 18
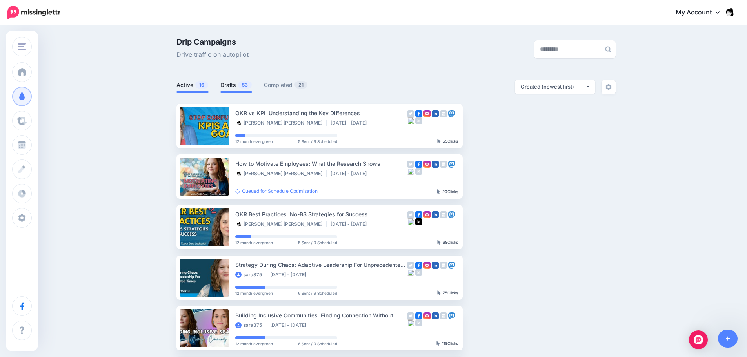
click at [244, 86] on span "53" at bounding box center [245, 84] width 14 height 7
